Goal: Transaction & Acquisition: Purchase product/service

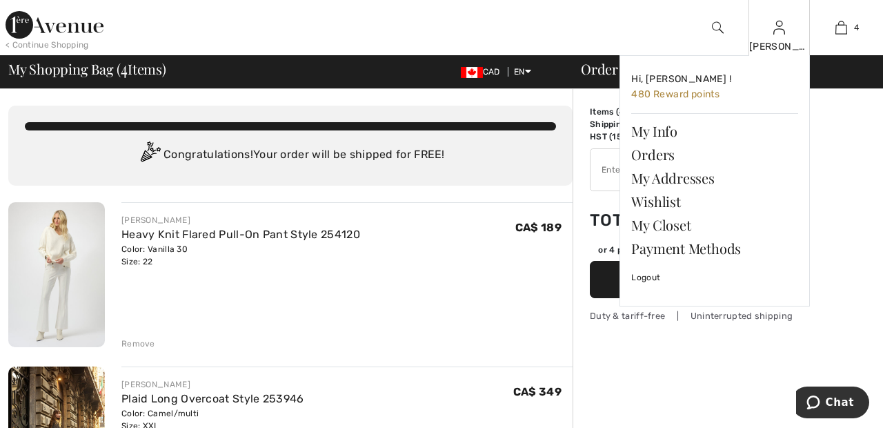
click at [780, 36] on img at bounding box center [780, 27] width 12 height 17
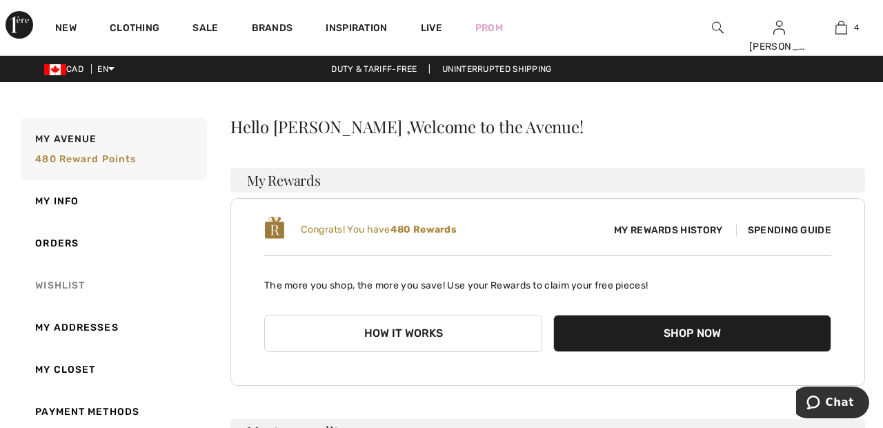
click at [64, 279] on link "Wishlist" at bounding box center [112, 285] width 189 height 42
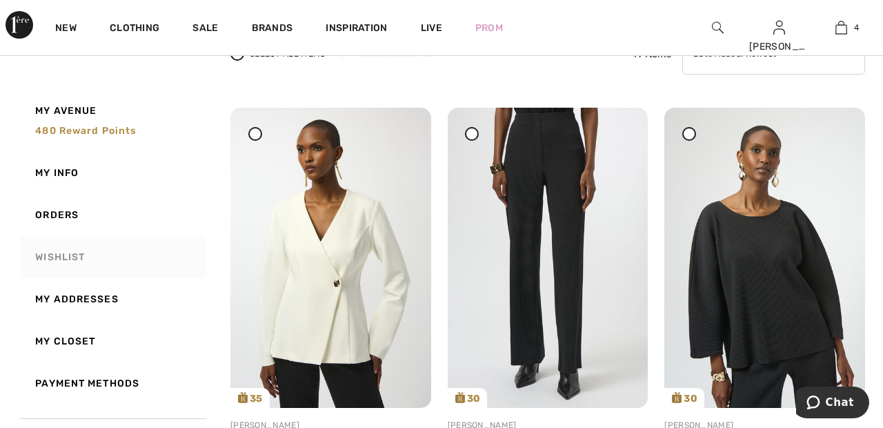
scroll to position [141, 0]
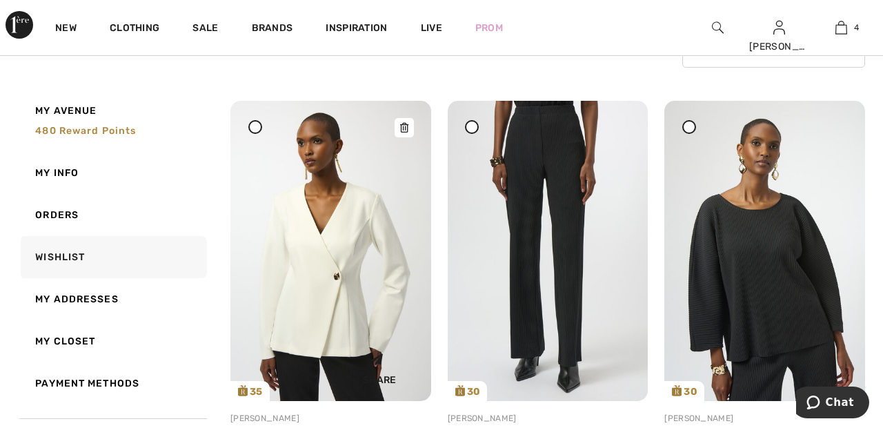
click at [373, 276] on img at bounding box center [331, 251] width 201 height 300
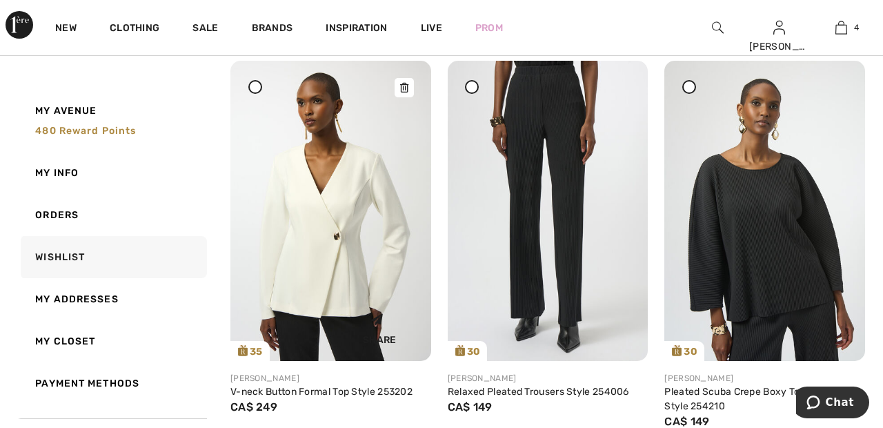
scroll to position [208, 0]
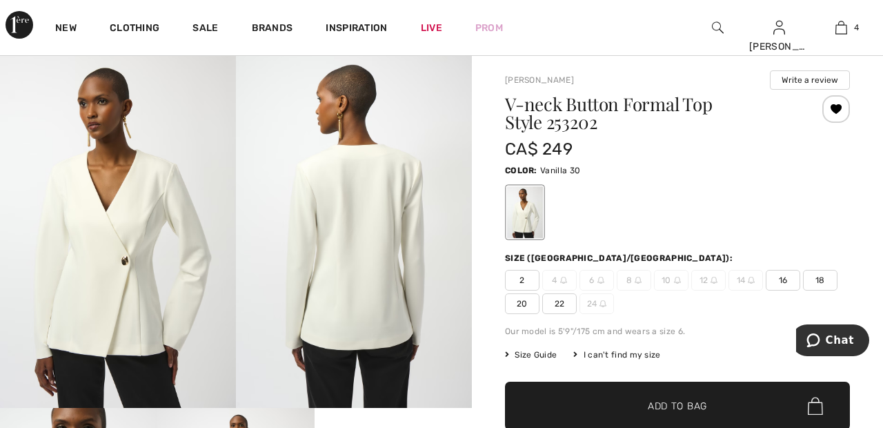
scroll to position [19, 0]
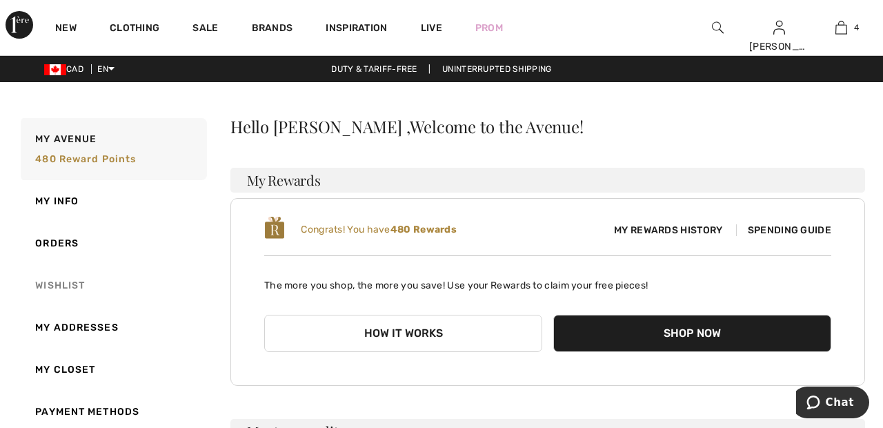
click at [76, 283] on link "Wishlist" at bounding box center [112, 285] width 189 height 42
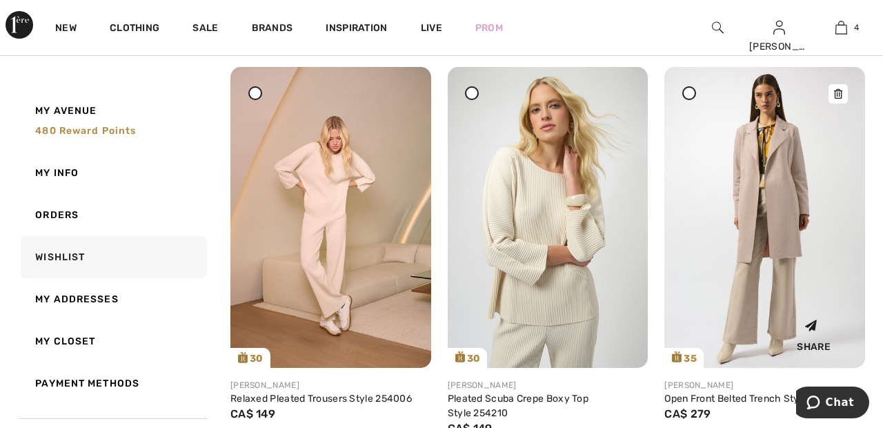
click at [790, 187] on img at bounding box center [765, 217] width 201 height 300
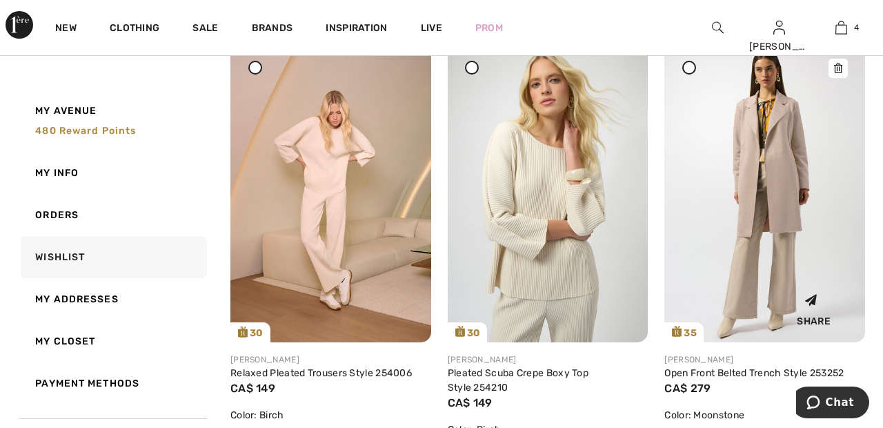
scroll to position [675, 0]
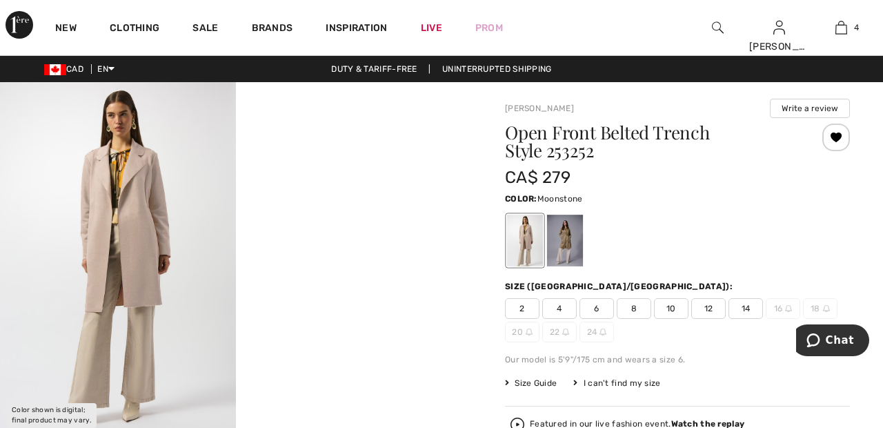
click at [568, 232] on div at bounding box center [565, 241] width 36 height 52
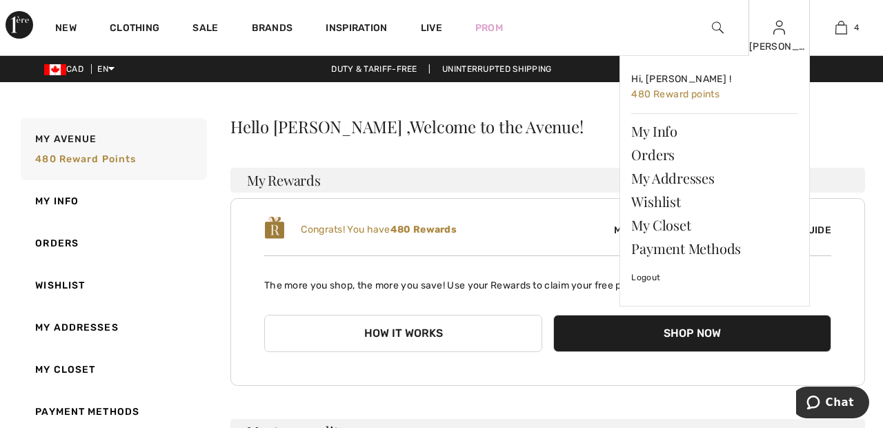
click at [779, 35] on img at bounding box center [780, 27] width 12 height 17
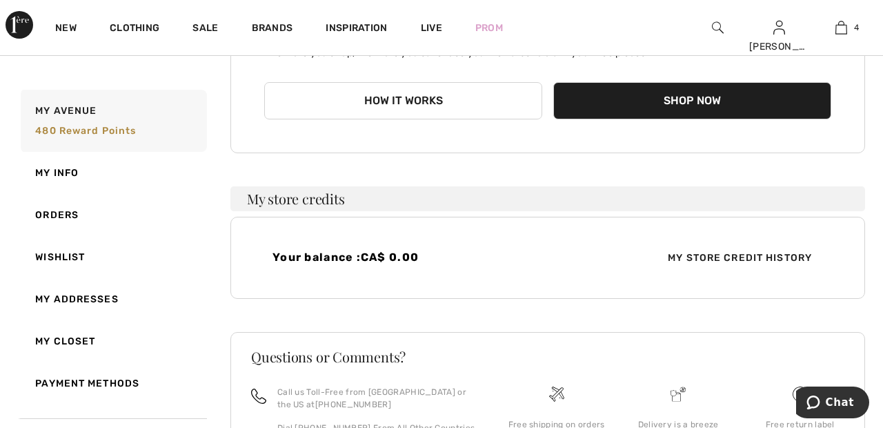
scroll to position [233, 0]
click at [73, 254] on link "Wishlist" at bounding box center [112, 257] width 189 height 42
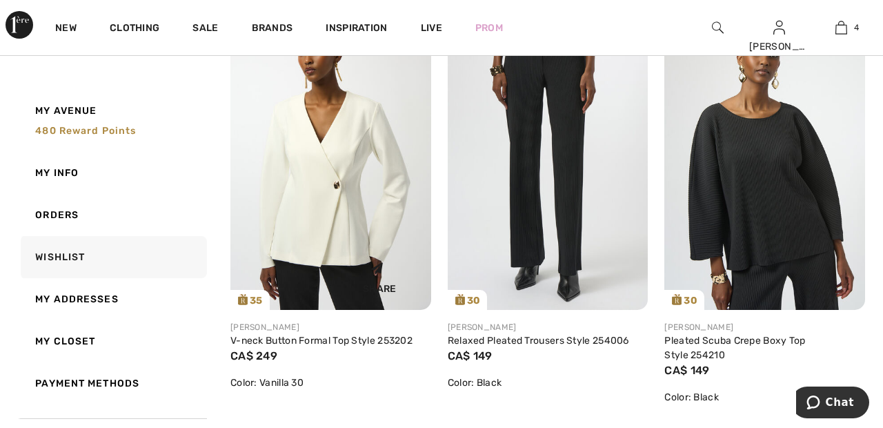
click at [313, 217] on img at bounding box center [331, 160] width 201 height 300
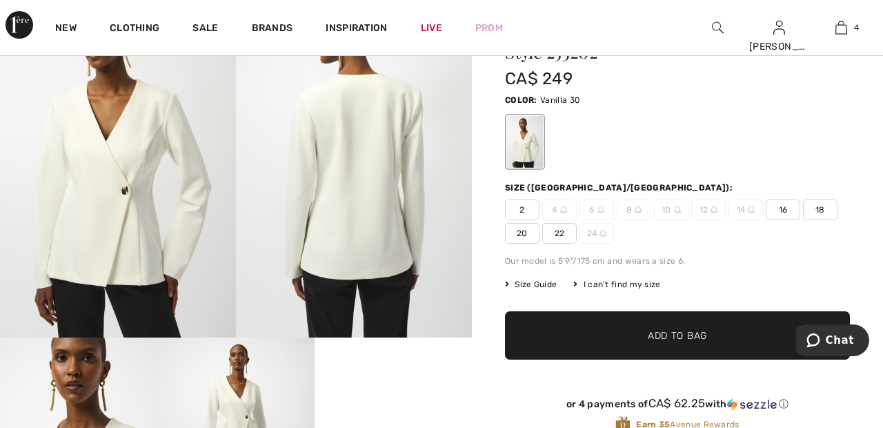
scroll to position [109, 0]
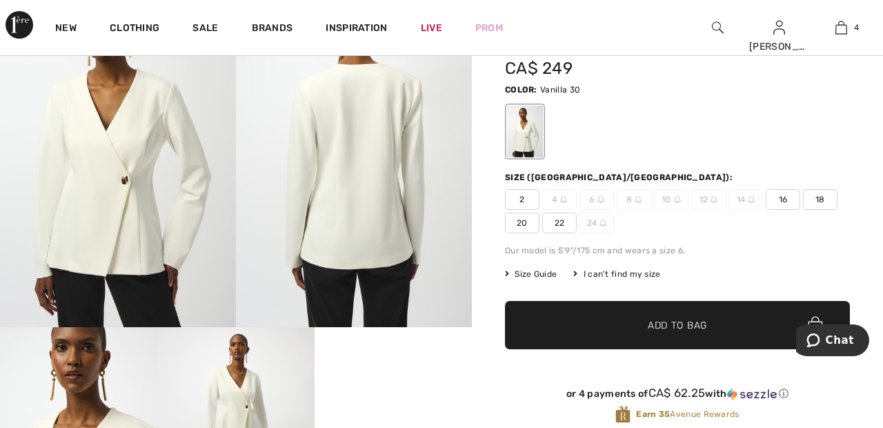
click at [519, 222] on span "20" at bounding box center [522, 223] width 35 height 21
click at [571, 220] on span "22" at bounding box center [559, 223] width 35 height 21
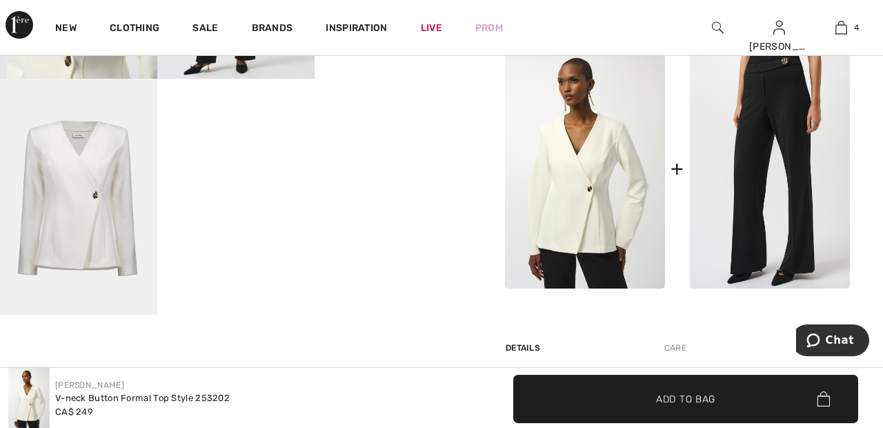
scroll to position [0, 0]
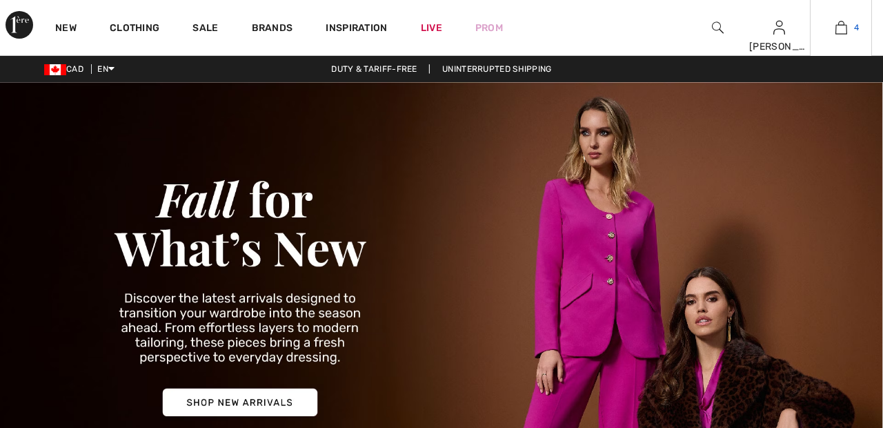
click at [854, 26] on span "4" at bounding box center [856, 27] width 5 height 12
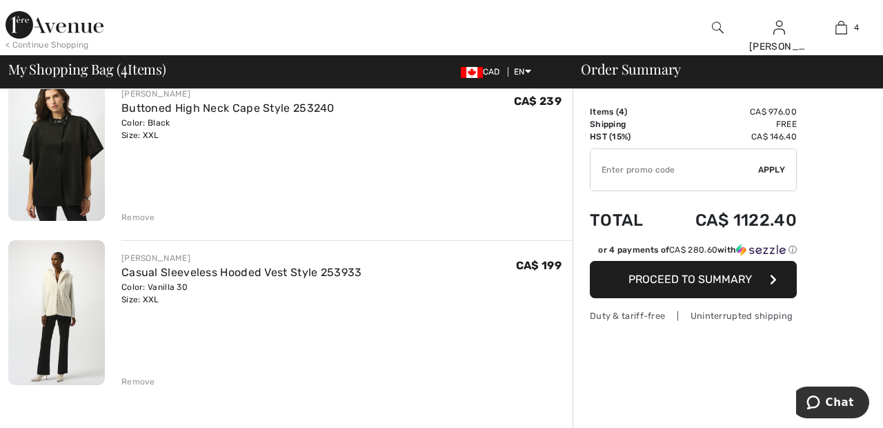
scroll to position [456, 0]
click at [139, 208] on div "Remove" at bounding box center [346, 214] width 451 height 15
click at [131, 218] on div "Remove" at bounding box center [138, 216] width 34 height 12
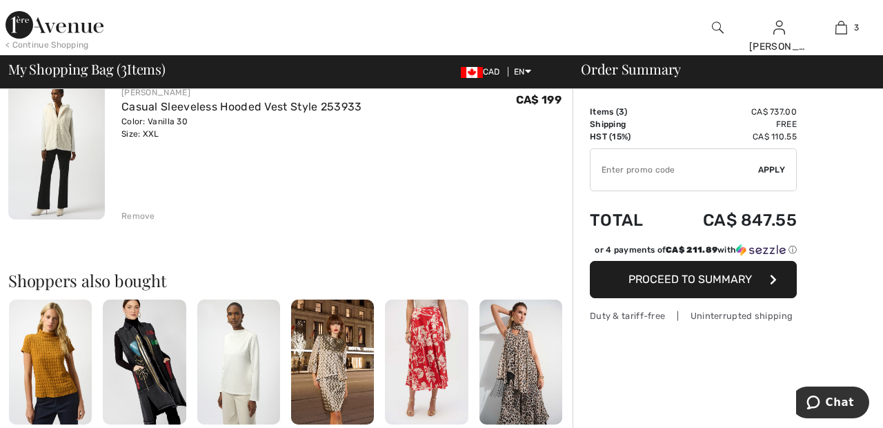
click at [142, 218] on div "Remove" at bounding box center [138, 216] width 34 height 12
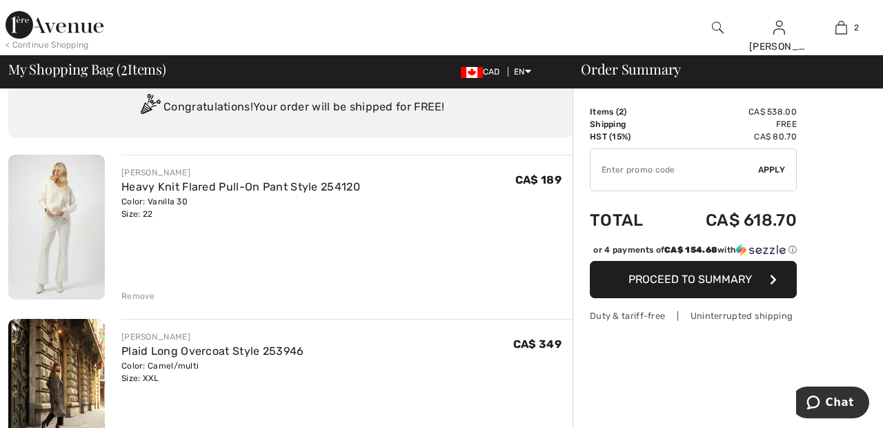
scroll to position [50, 0]
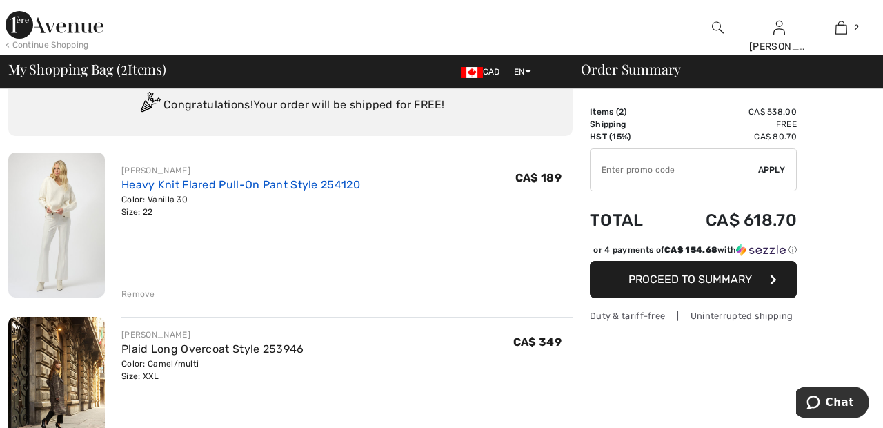
click at [324, 179] on link "Heavy Knit Flared Pull-On Pant Style 254120" at bounding box center [240, 184] width 239 height 13
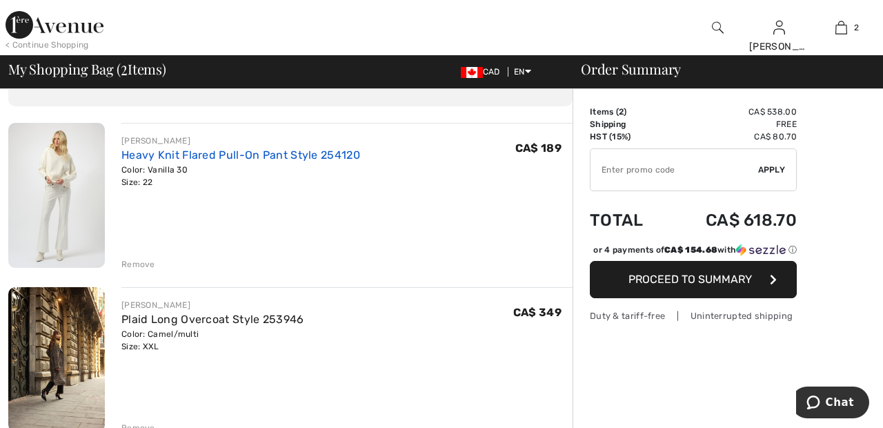
scroll to position [116, 0]
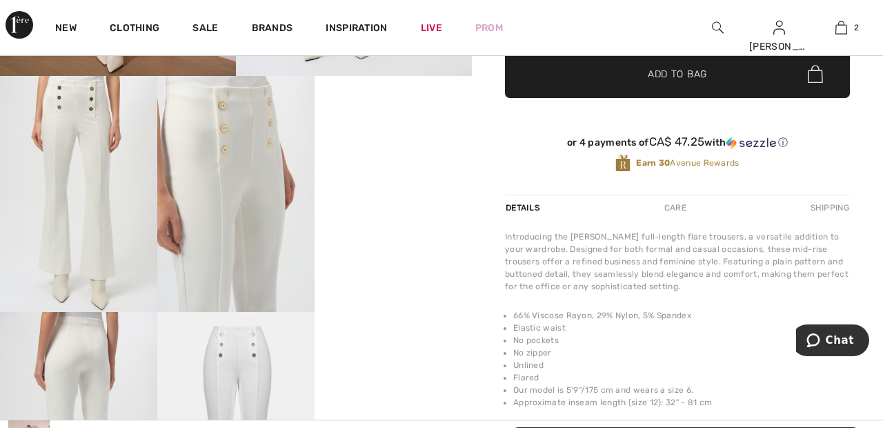
scroll to position [370, 0]
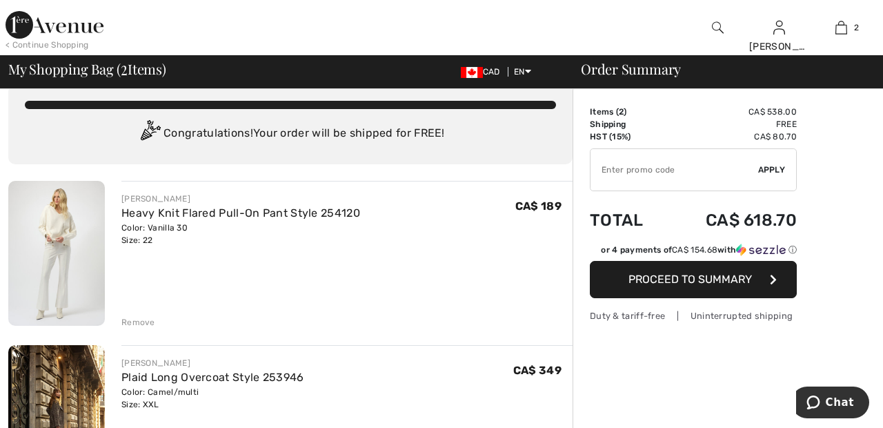
scroll to position [21, 0]
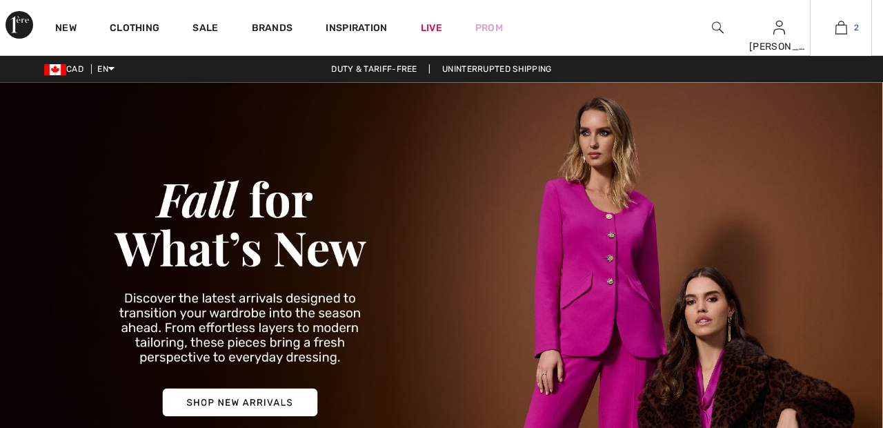
click at [849, 29] on link "2" at bounding box center [841, 27] width 61 height 17
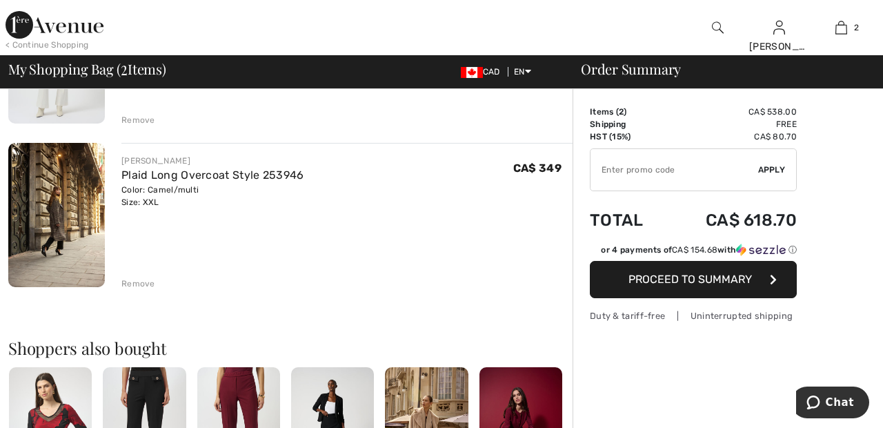
scroll to position [226, 0]
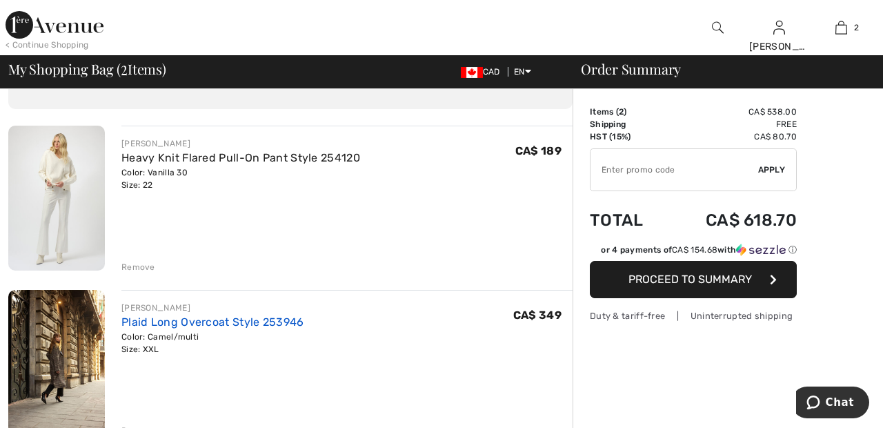
click at [252, 322] on link "Plaid Long Overcoat Style 253946" at bounding box center [212, 321] width 183 height 13
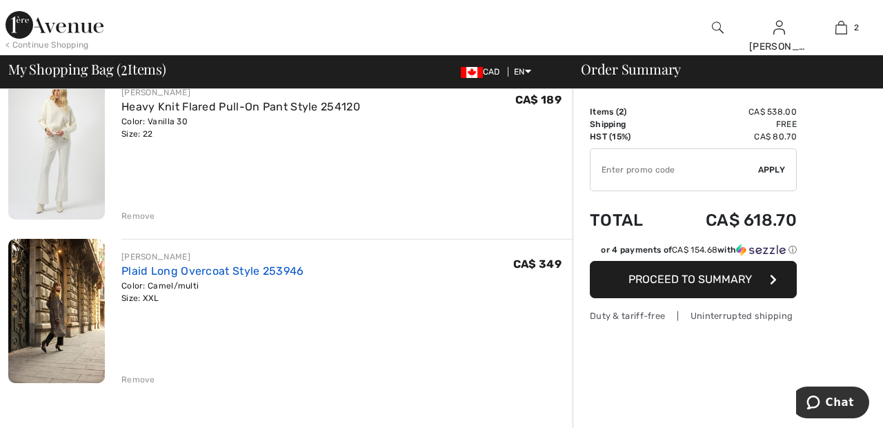
scroll to position [143, 0]
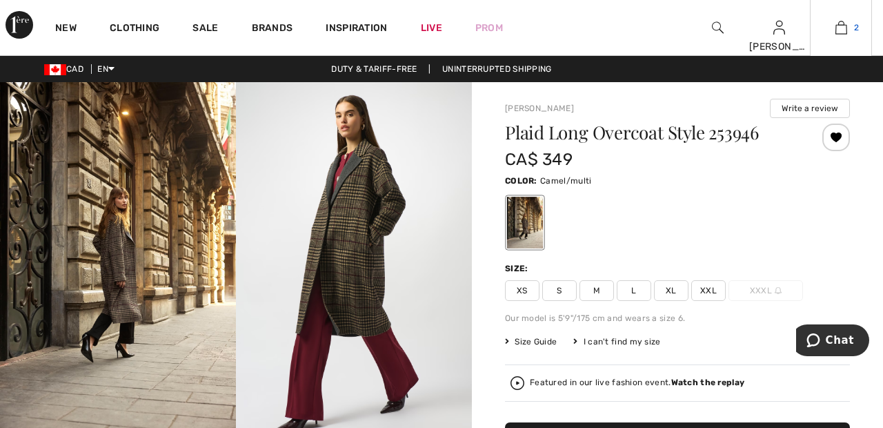
click at [847, 32] on img at bounding box center [842, 27] width 12 height 17
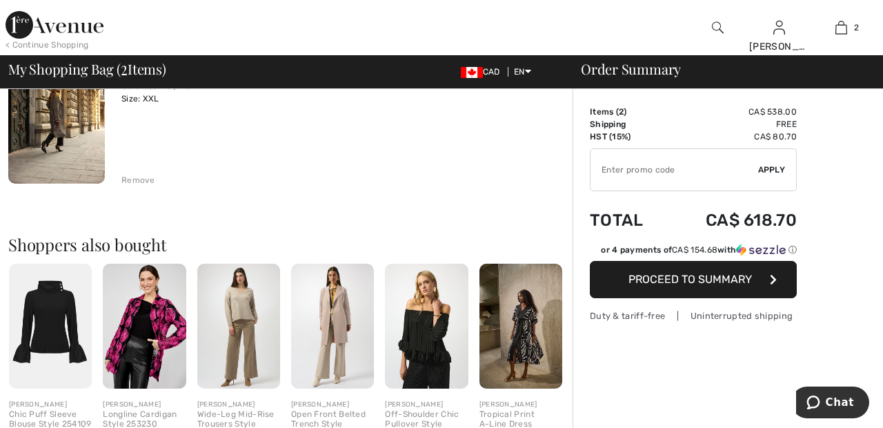
scroll to position [320, 0]
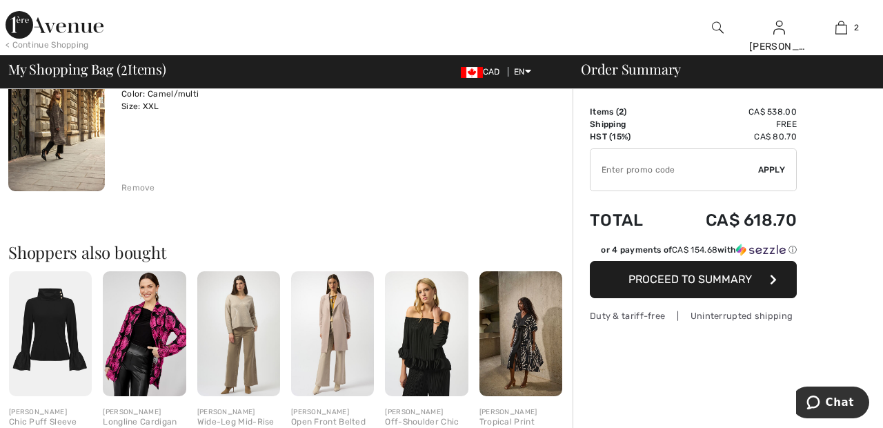
click at [145, 189] on div "Remove" at bounding box center [138, 188] width 34 height 12
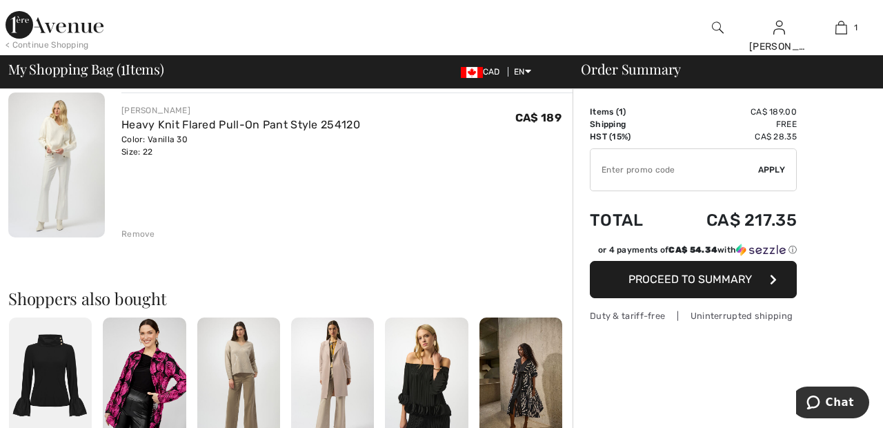
scroll to position [0, 0]
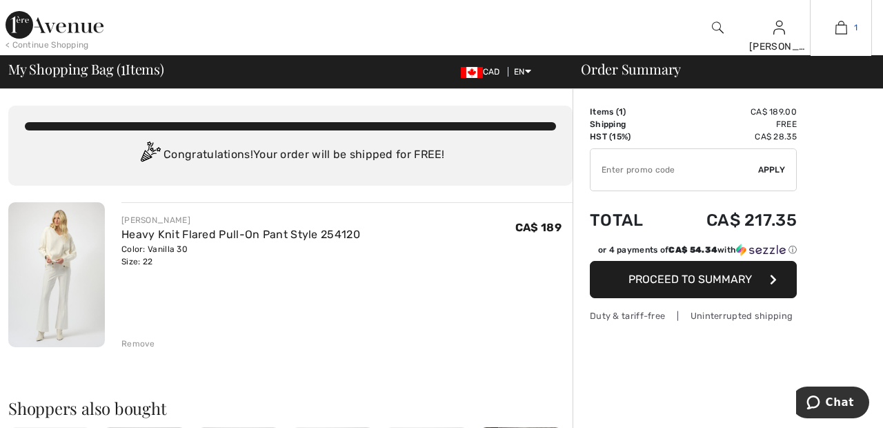
click at [849, 27] on link "1" at bounding box center [841, 27] width 61 height 17
